Goal: Communication & Community: Answer question/provide support

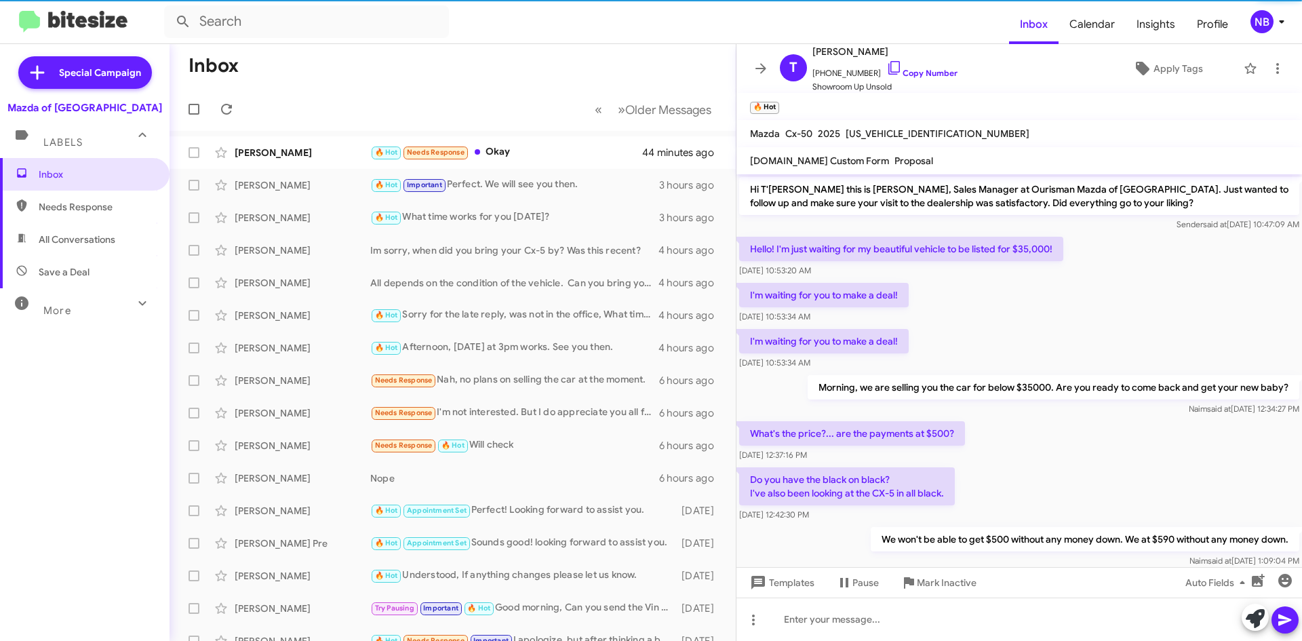
scroll to position [822, 0]
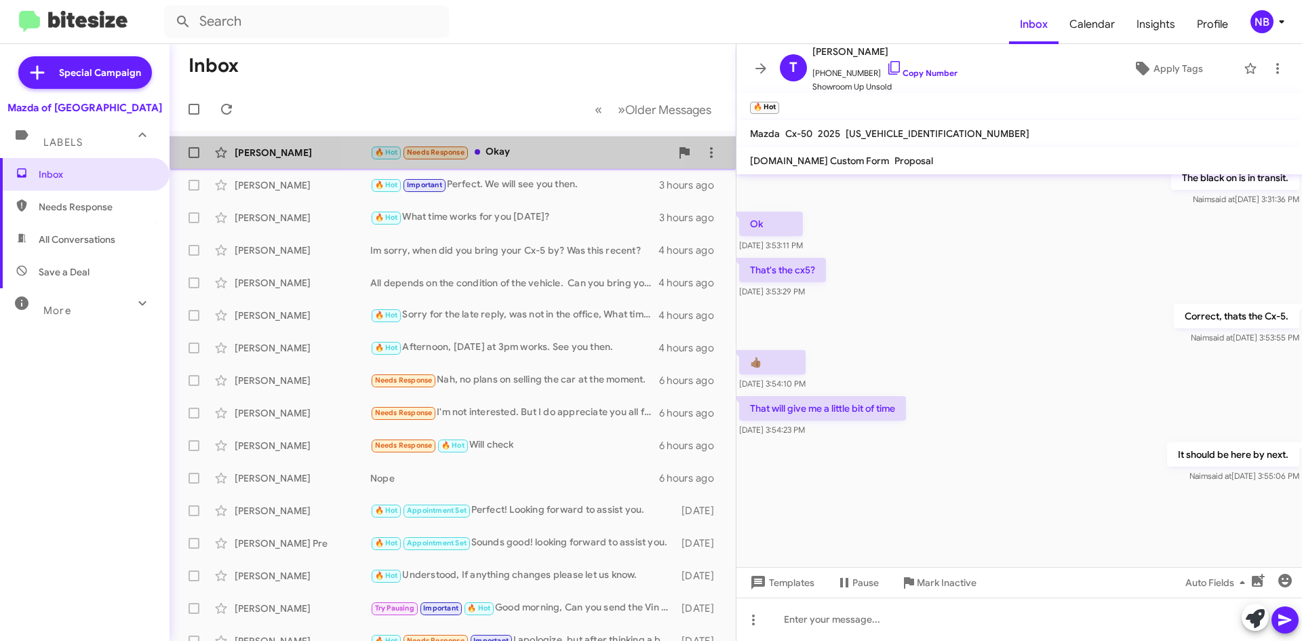
click at [510, 147] on div "🔥 Hot Needs Response Okay" at bounding box center [520, 152] width 300 height 16
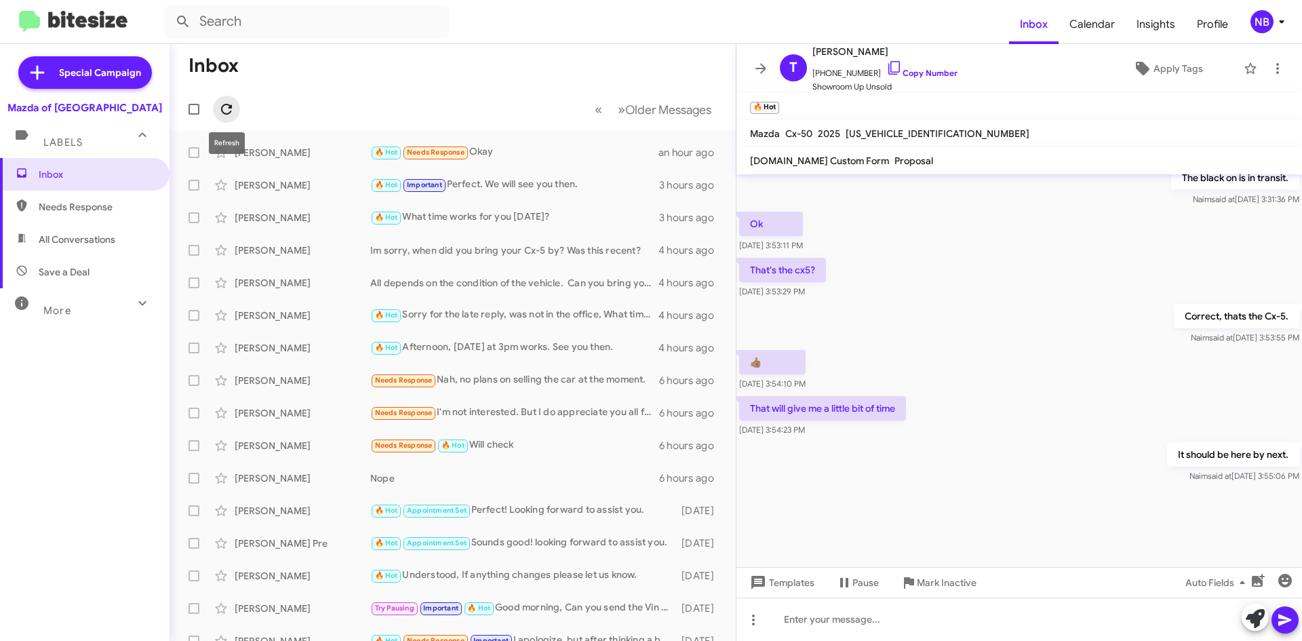
click at [233, 108] on icon at bounding box center [226, 109] width 16 height 16
click at [757, 73] on icon at bounding box center [761, 68] width 16 height 16
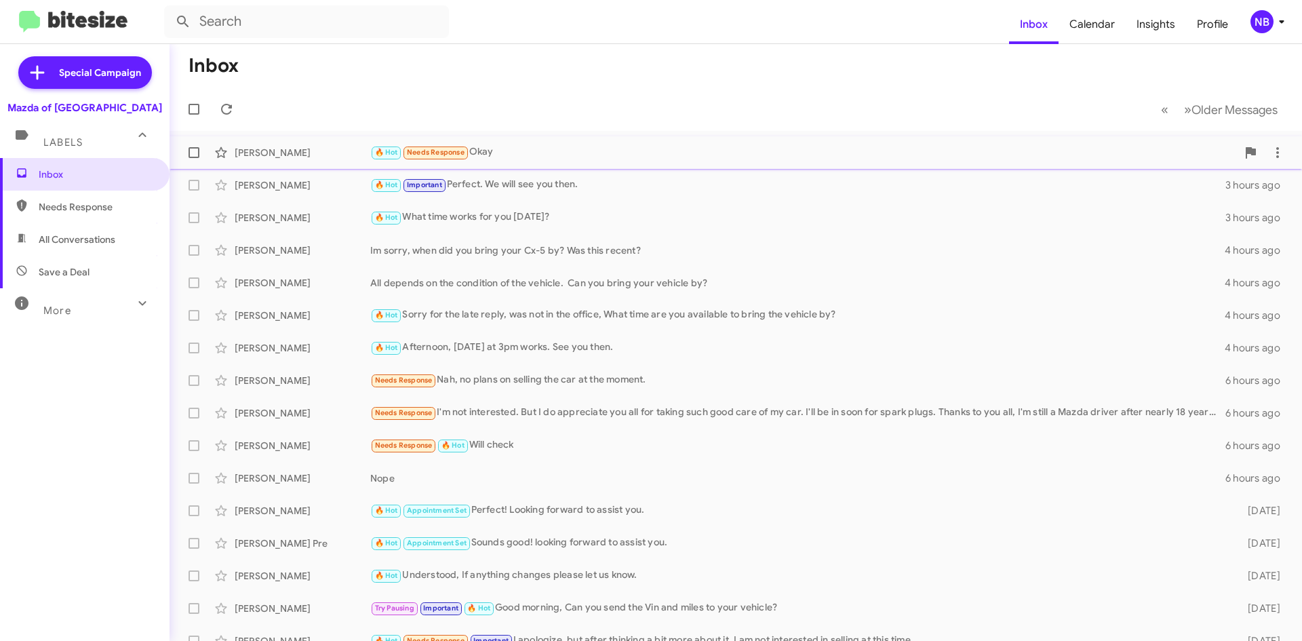
click at [529, 163] on div "T'[PERSON_NAME] 🔥 Hot Needs Response Okay an hour ago" at bounding box center [735, 152] width 1110 height 27
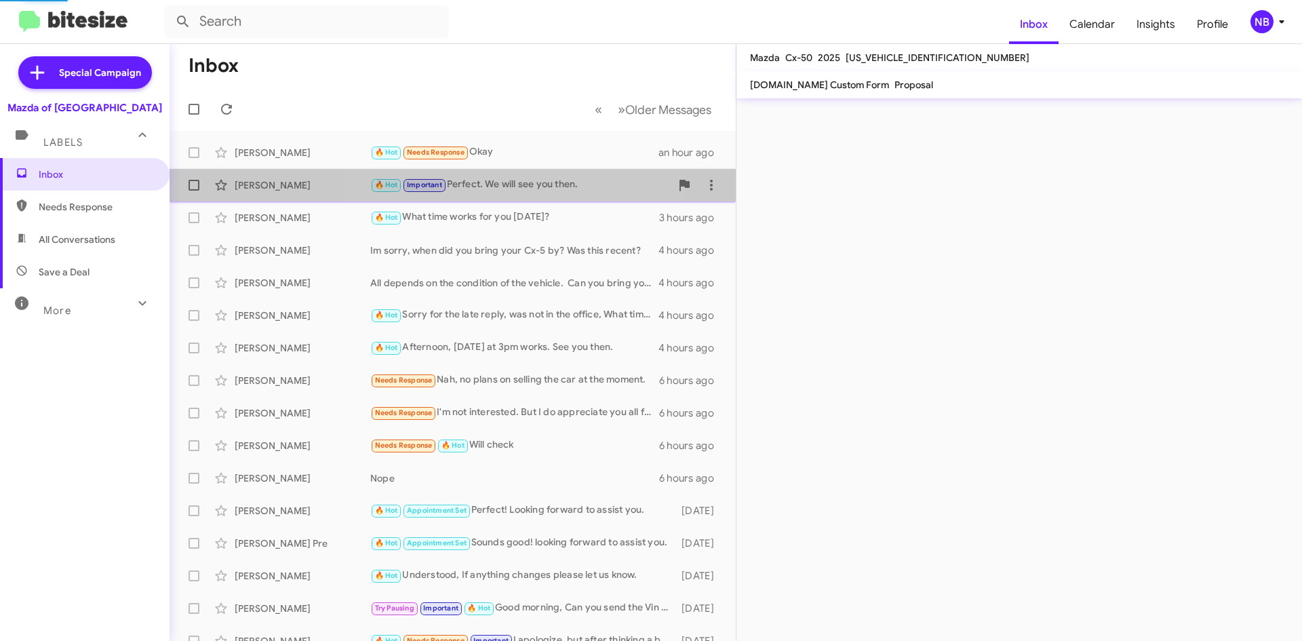
click at [531, 191] on div "🔥 Hot Important Perfect. We will see you then." at bounding box center [520, 185] width 300 height 16
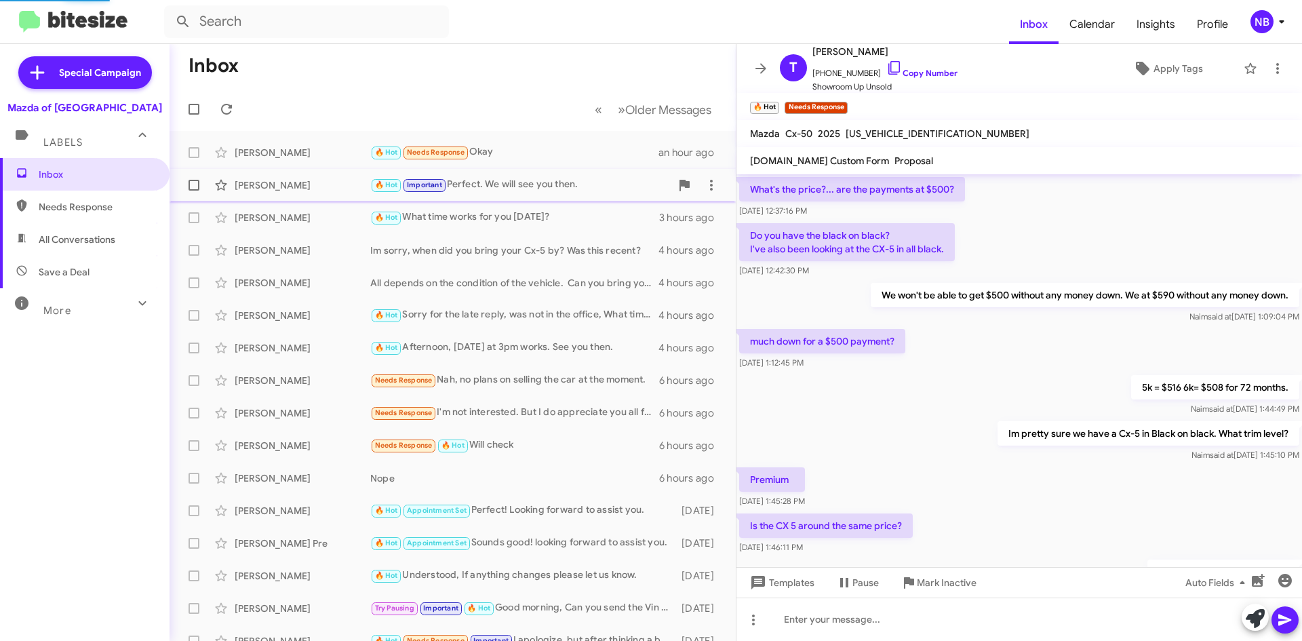
scroll to position [571, 0]
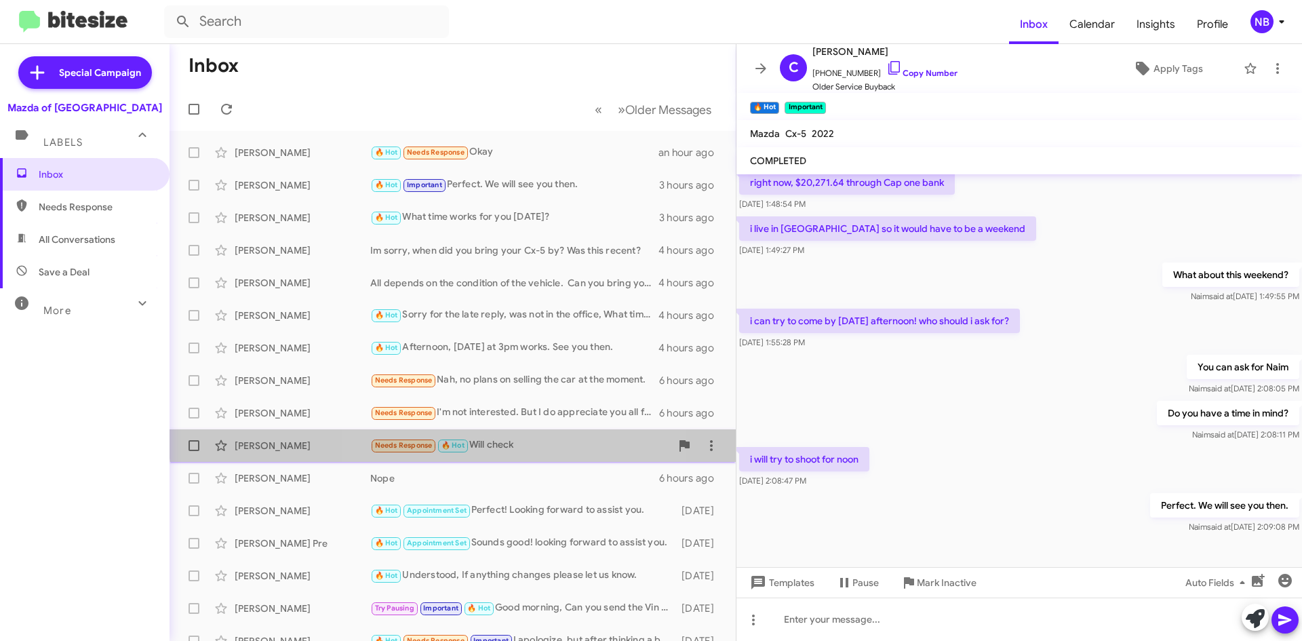
click at [507, 437] on div "[PERSON_NAME] Needs Response 🔥 Hot Will check 6 hours ago" at bounding box center [452, 445] width 544 height 27
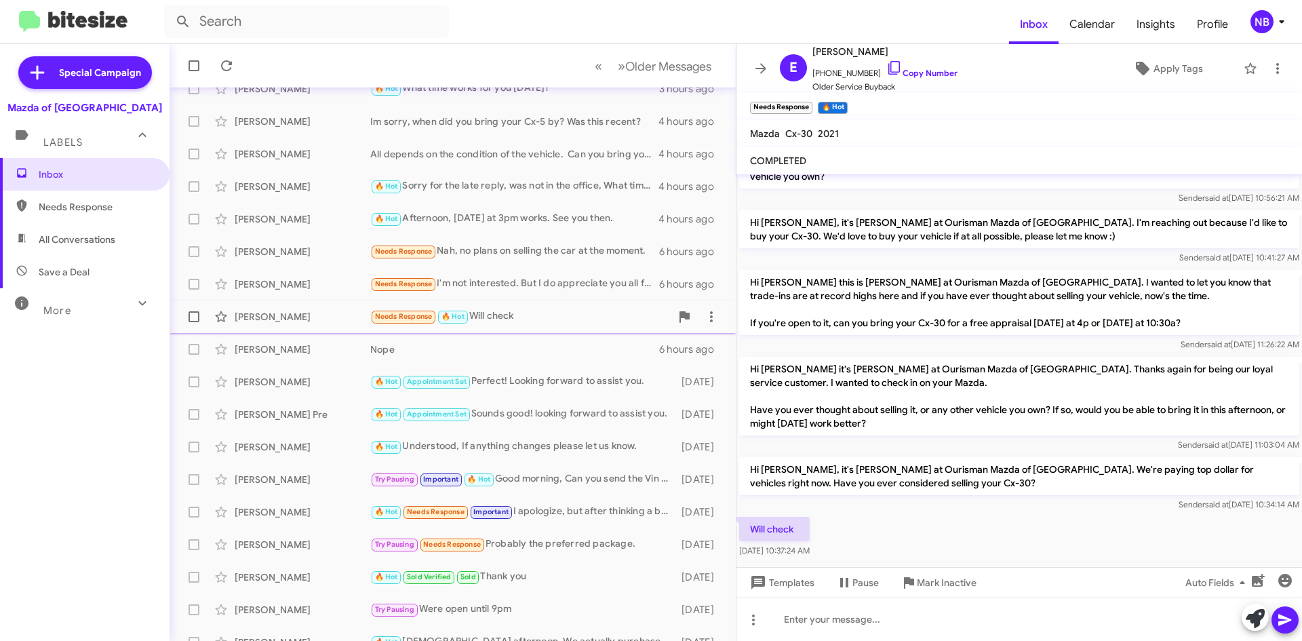
scroll to position [136, 0]
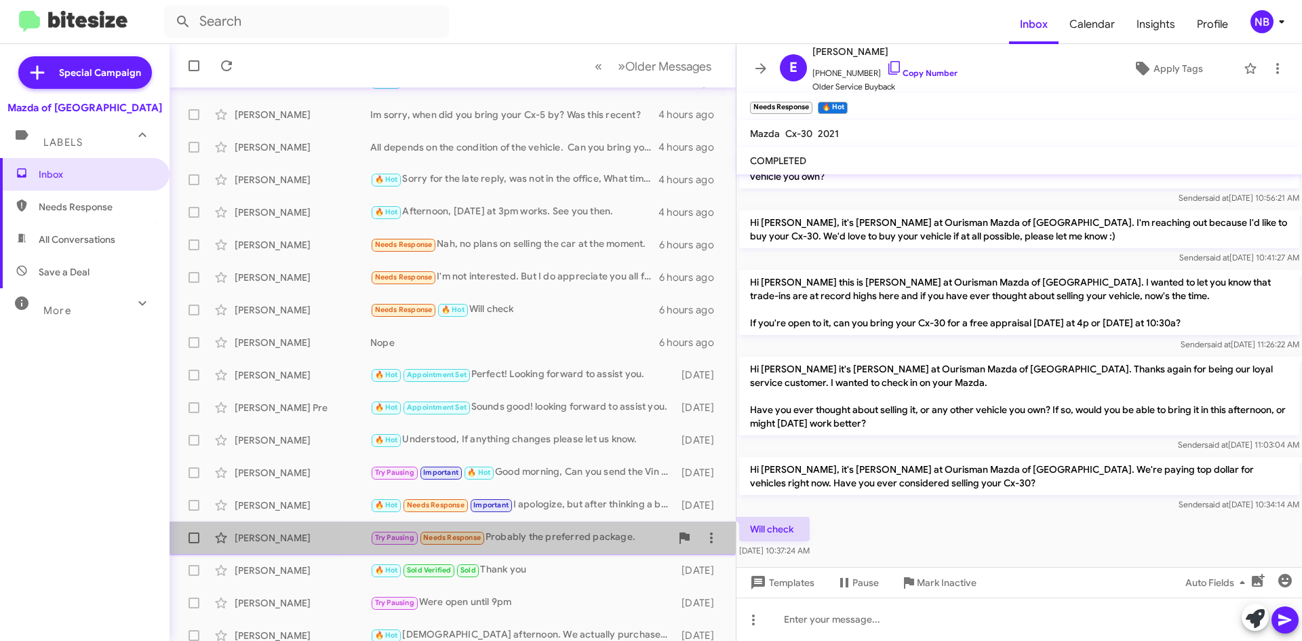
click at [545, 535] on div "Try Pausing Needs Response Probably the preferred package." at bounding box center [520, 537] width 300 height 16
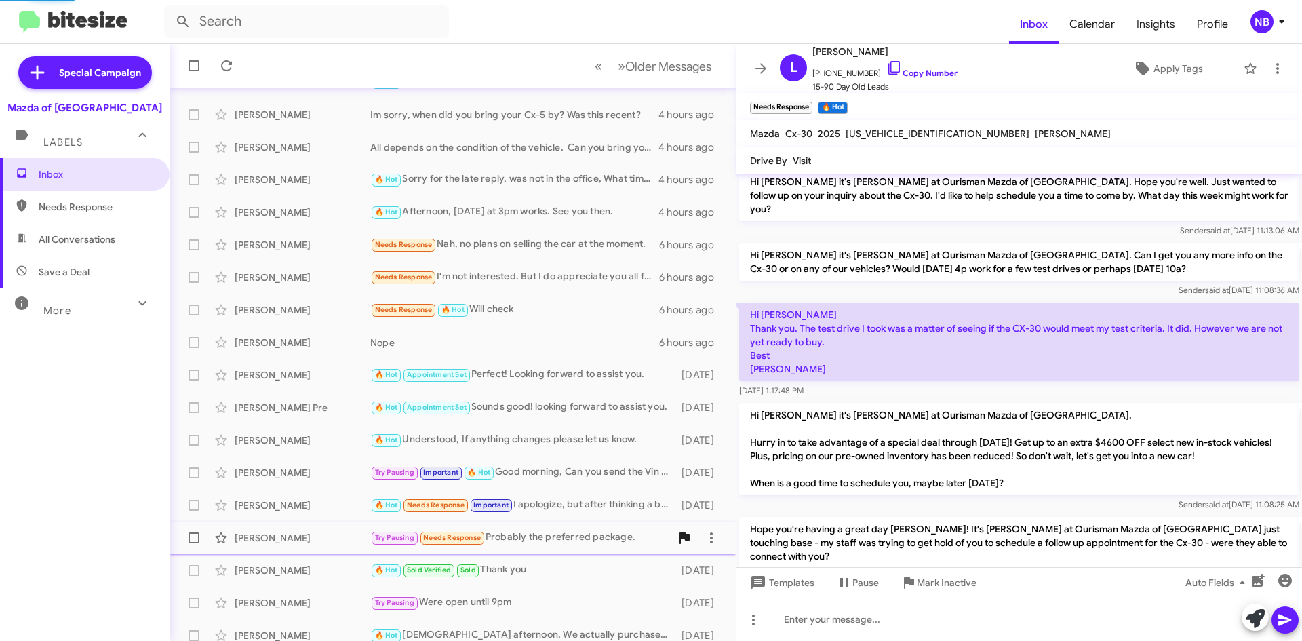
scroll to position [500, 0]
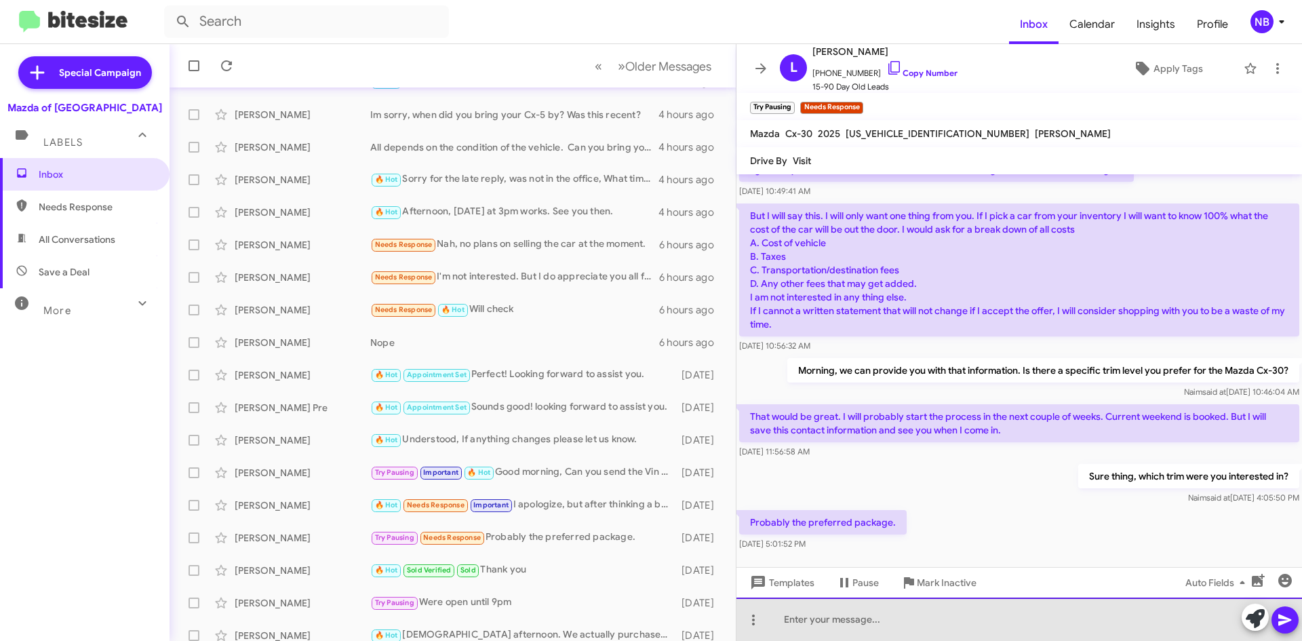
click at [799, 614] on div at bounding box center [1018, 618] width 565 height 43
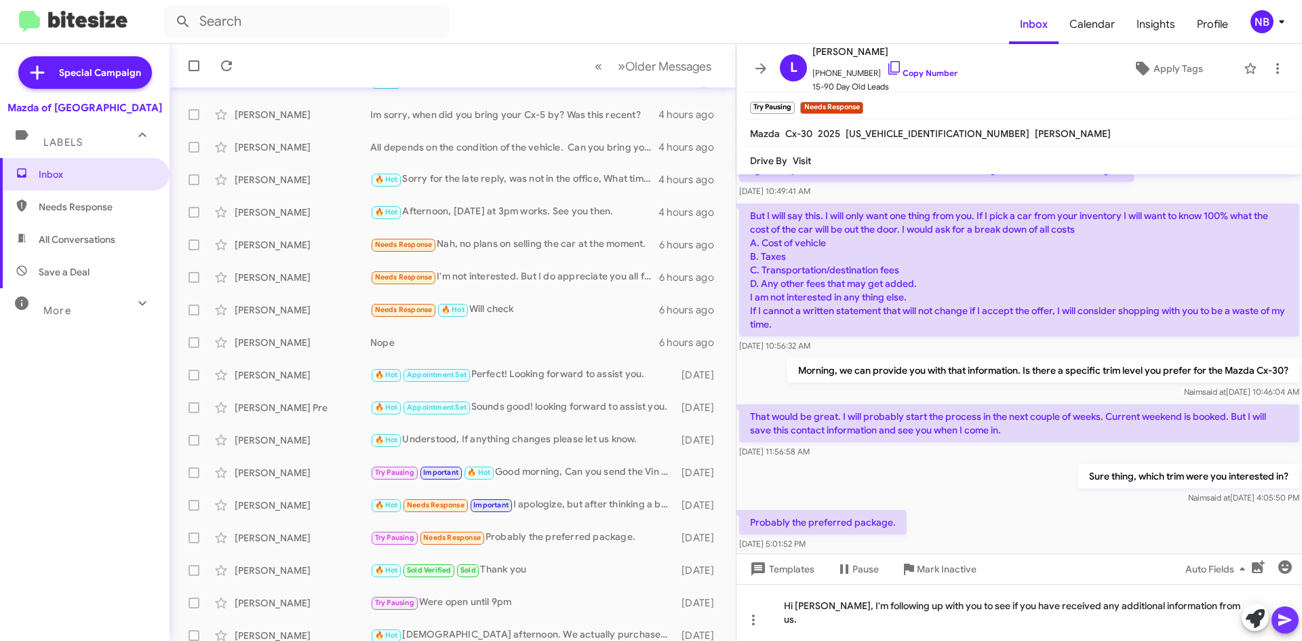
click at [1291, 616] on icon at bounding box center [1285, 620] width 16 height 16
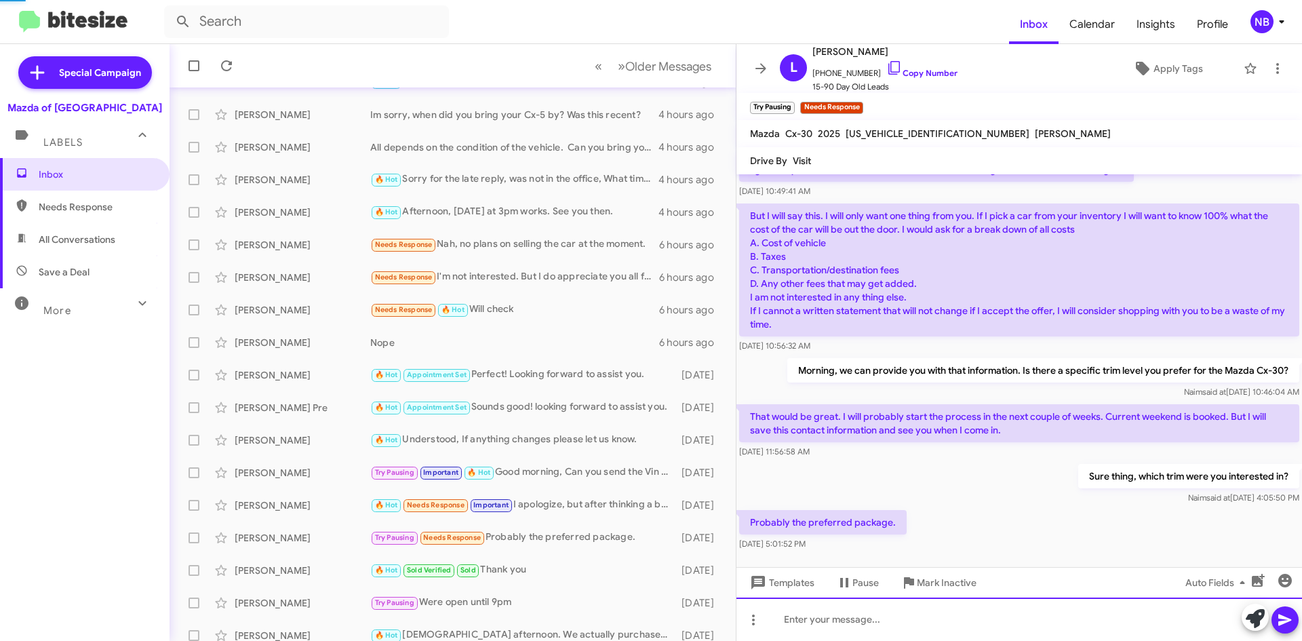
scroll to position [0, 0]
